Goal: Find specific page/section: Find specific page/section

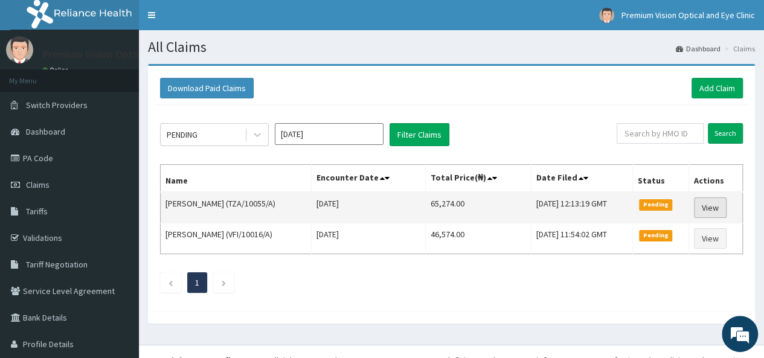
click at [711, 209] on link "View" at bounding box center [710, 207] width 33 height 21
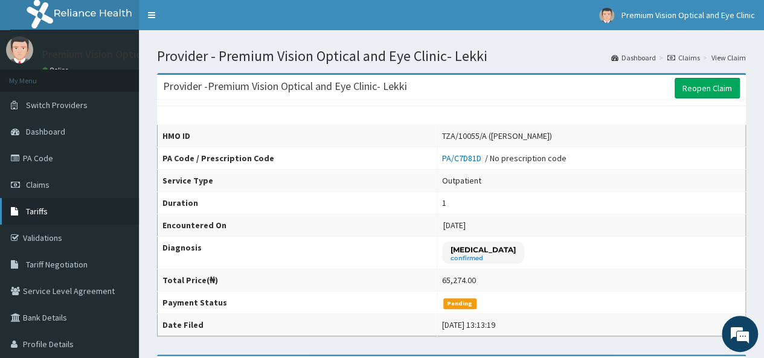
click at [54, 208] on link "Tariffs" at bounding box center [69, 211] width 139 height 27
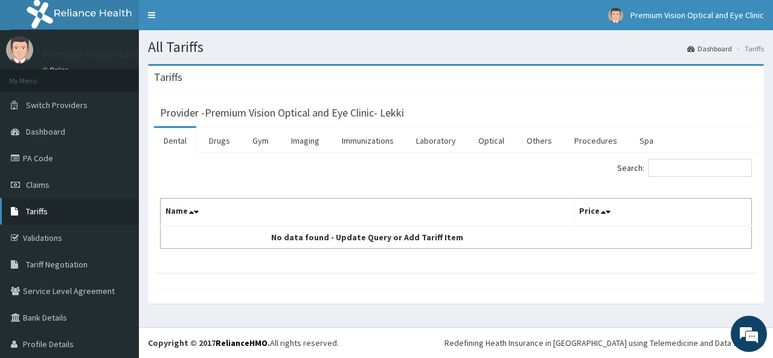
click at [97, 211] on link "Tariffs" at bounding box center [69, 211] width 139 height 27
click at [660, 161] on input "Search:" at bounding box center [700, 168] width 104 height 18
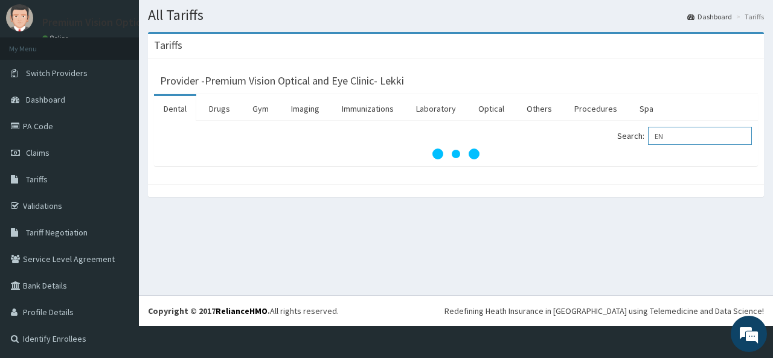
type input "E"
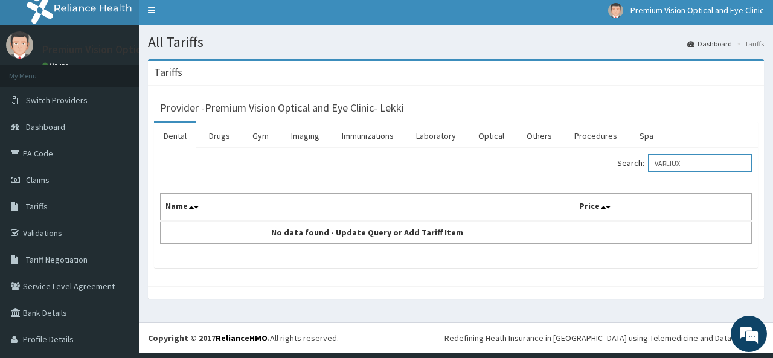
scroll to position [0, 0]
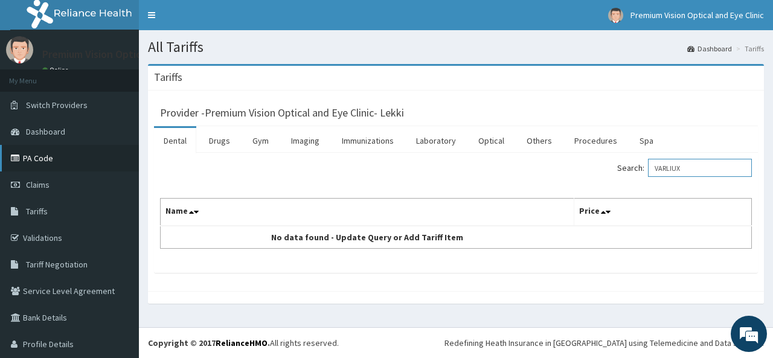
type input "VARLIUX"
click at [60, 158] on link "PA Code" at bounding box center [69, 158] width 139 height 27
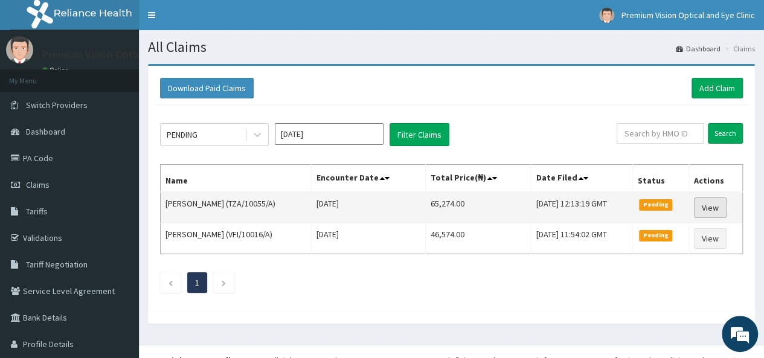
click at [698, 202] on link "View" at bounding box center [710, 207] width 33 height 21
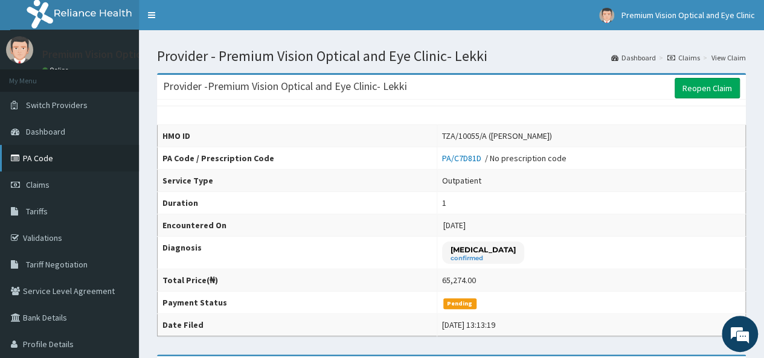
click at [49, 159] on link "PA Code" at bounding box center [69, 158] width 139 height 27
